Goal: Task Accomplishment & Management: Use online tool/utility

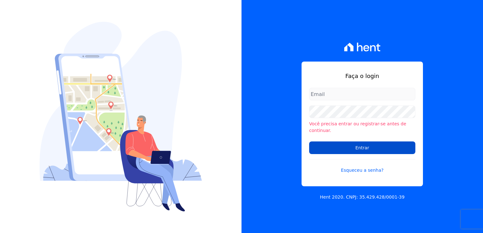
type input "financeiro@genesisempreendimentos.com.br"
click at [384, 148] on input "Entrar" at bounding box center [362, 148] width 106 height 13
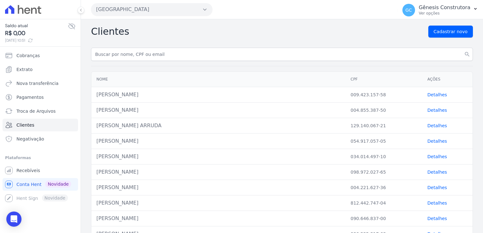
click at [152, 12] on button "[GEOGRAPHIC_DATA]" at bounding box center [151, 9] width 121 height 13
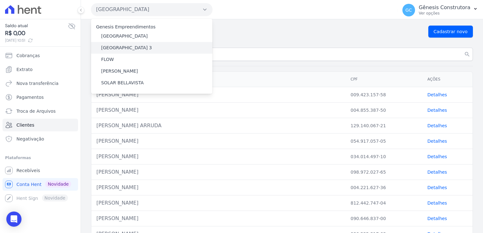
click at [141, 49] on div "[GEOGRAPHIC_DATA] 3" at bounding box center [151, 48] width 121 height 12
click at [137, 46] on label "[GEOGRAPHIC_DATA] 3" at bounding box center [126, 48] width 51 height 7
click at [0, 0] on input "[GEOGRAPHIC_DATA] 3" at bounding box center [0, 0] width 0 height 0
click at [134, 46] on label "[GEOGRAPHIC_DATA] 3" at bounding box center [126, 48] width 51 height 7
click at [0, 0] on input "[GEOGRAPHIC_DATA] 3" at bounding box center [0, 0] width 0 height 0
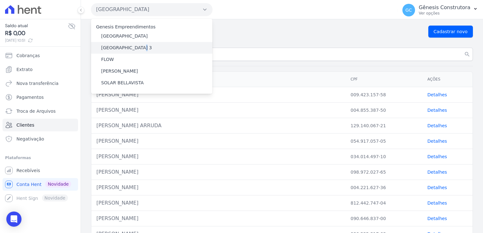
click at [134, 46] on label "[GEOGRAPHIC_DATA] 3" at bounding box center [126, 48] width 51 height 7
click at [0, 0] on input "[GEOGRAPHIC_DATA] 3" at bounding box center [0, 0] width 0 height 0
click at [134, 46] on label "[GEOGRAPHIC_DATA] 3" at bounding box center [126, 48] width 51 height 7
click at [0, 0] on input "[GEOGRAPHIC_DATA] 3" at bounding box center [0, 0] width 0 height 0
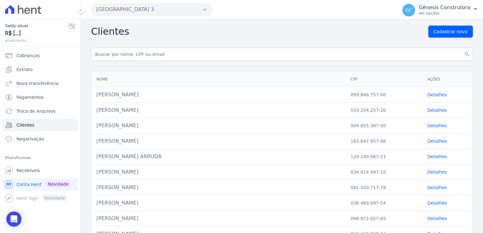
drag, startPoint x: 134, startPoint y: 46, endPoint x: 248, endPoint y: 21, distance: 116.7
click at [34, 55] on span "Cobranças" at bounding box center [27, 55] width 23 height 6
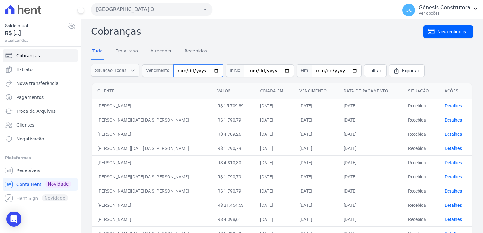
click at [177, 71] on input "date" at bounding box center [198, 71] width 50 height 13
type input "[DATE]"
click at [370, 72] on span "Filtrar" at bounding box center [376, 71] width 12 height 6
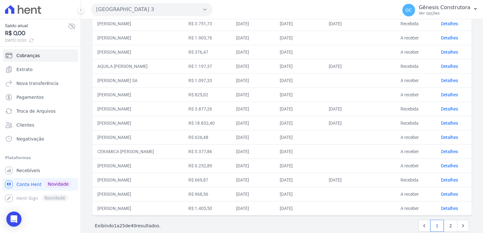
scroll to position [248, 0]
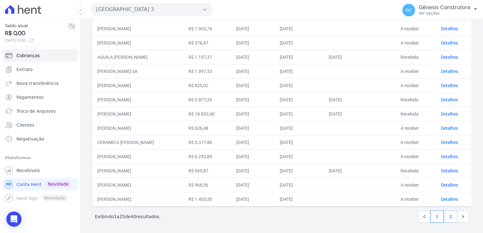
click at [447, 217] on link "2" at bounding box center [451, 217] width 14 height 12
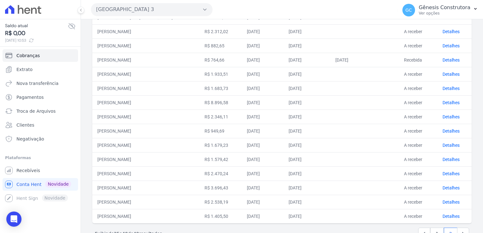
scroll to position [106, 0]
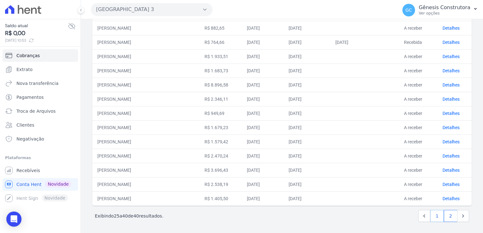
click at [435, 215] on link "1" at bounding box center [437, 216] width 14 height 12
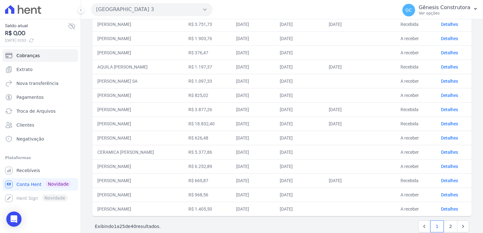
scroll to position [248, 0]
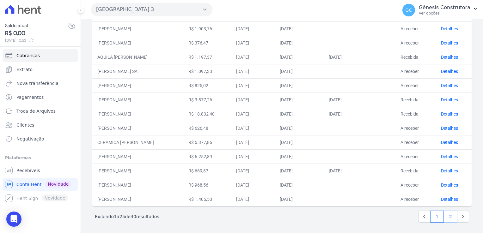
click at [451, 216] on link "2" at bounding box center [451, 217] width 14 height 12
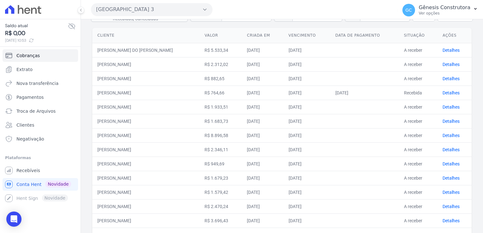
scroll to position [106, 0]
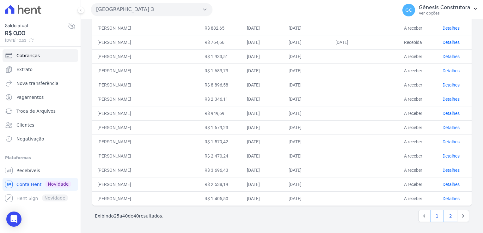
click at [433, 215] on link "1" at bounding box center [437, 216] width 14 height 12
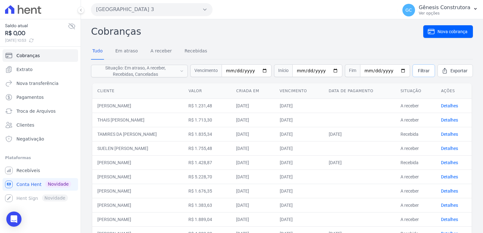
click at [422, 70] on span "Filtrar" at bounding box center [424, 71] width 12 height 6
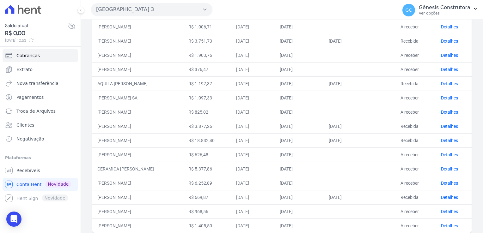
scroll to position [248, 0]
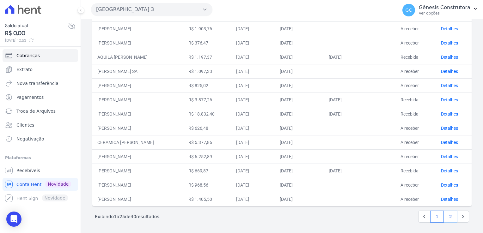
click at [447, 218] on link "2" at bounding box center [451, 217] width 14 height 12
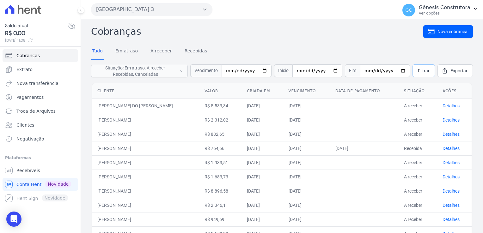
click at [422, 68] on span "Filtrar" at bounding box center [424, 71] width 12 height 6
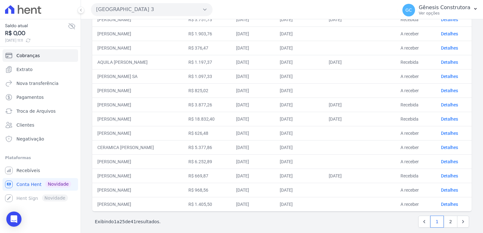
scroll to position [248, 0]
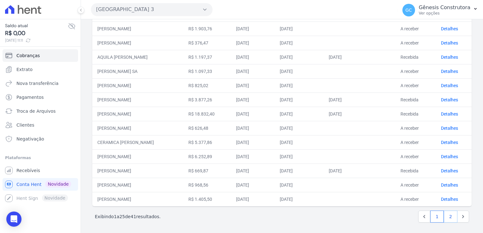
click at [448, 216] on link "2" at bounding box center [451, 217] width 14 height 12
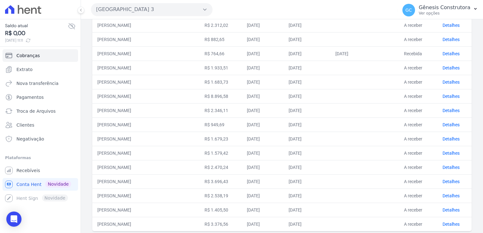
scroll to position [120, 0]
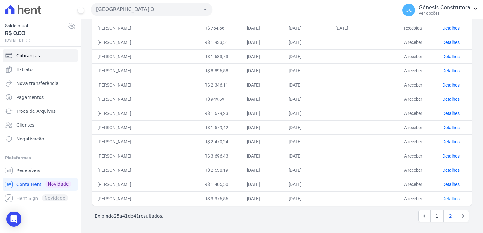
click at [453, 198] on link "Detalhes" at bounding box center [451, 198] width 17 height 5
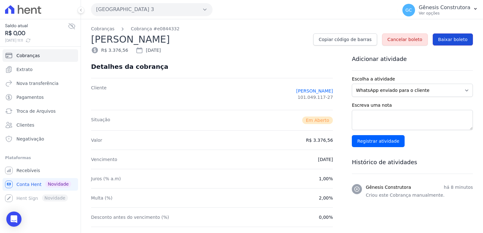
click at [447, 39] on span "Baixar boleto" at bounding box center [452, 39] width 29 height 6
